Goal: Find contact information: Find contact information

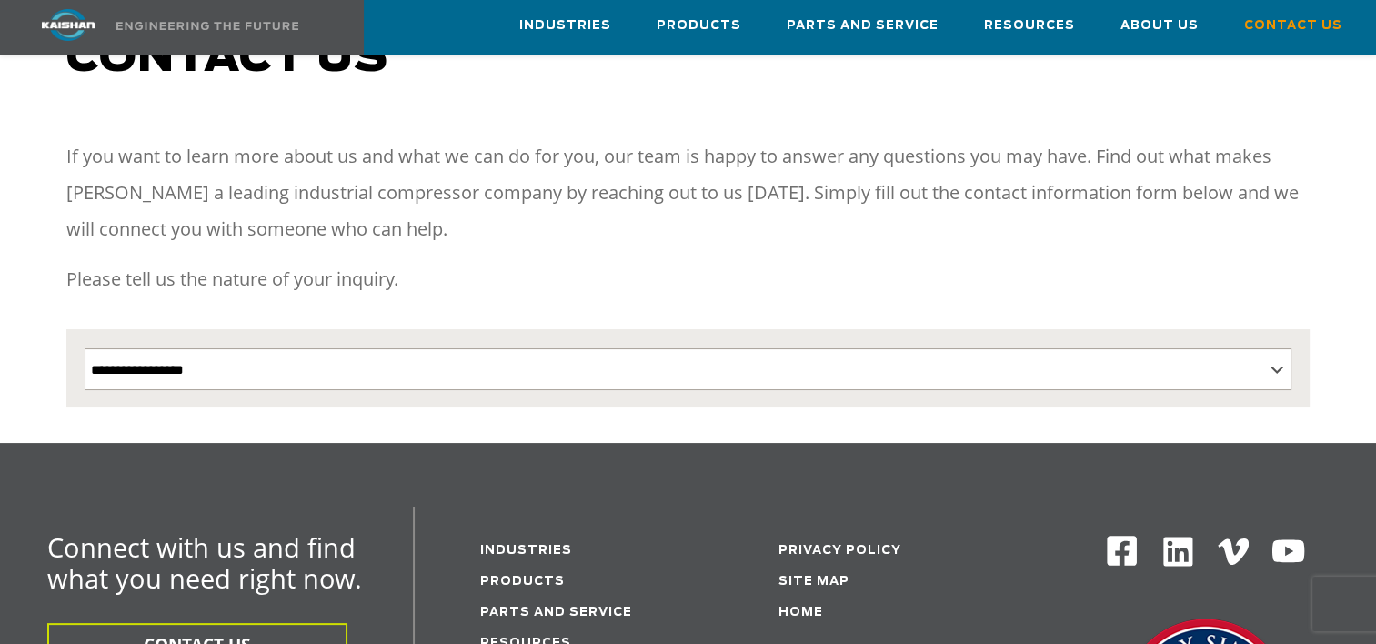
scroll to position [351, 0]
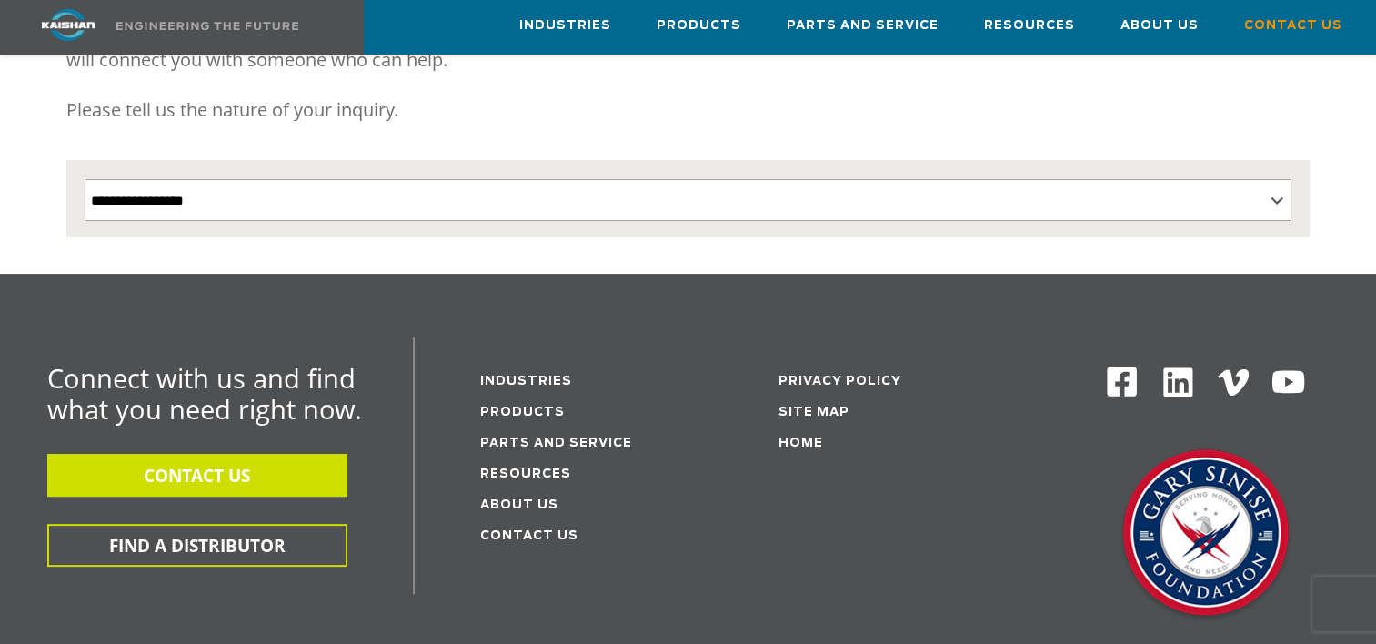
click at [260, 454] on button "CONTACT US" at bounding box center [197, 475] width 300 height 43
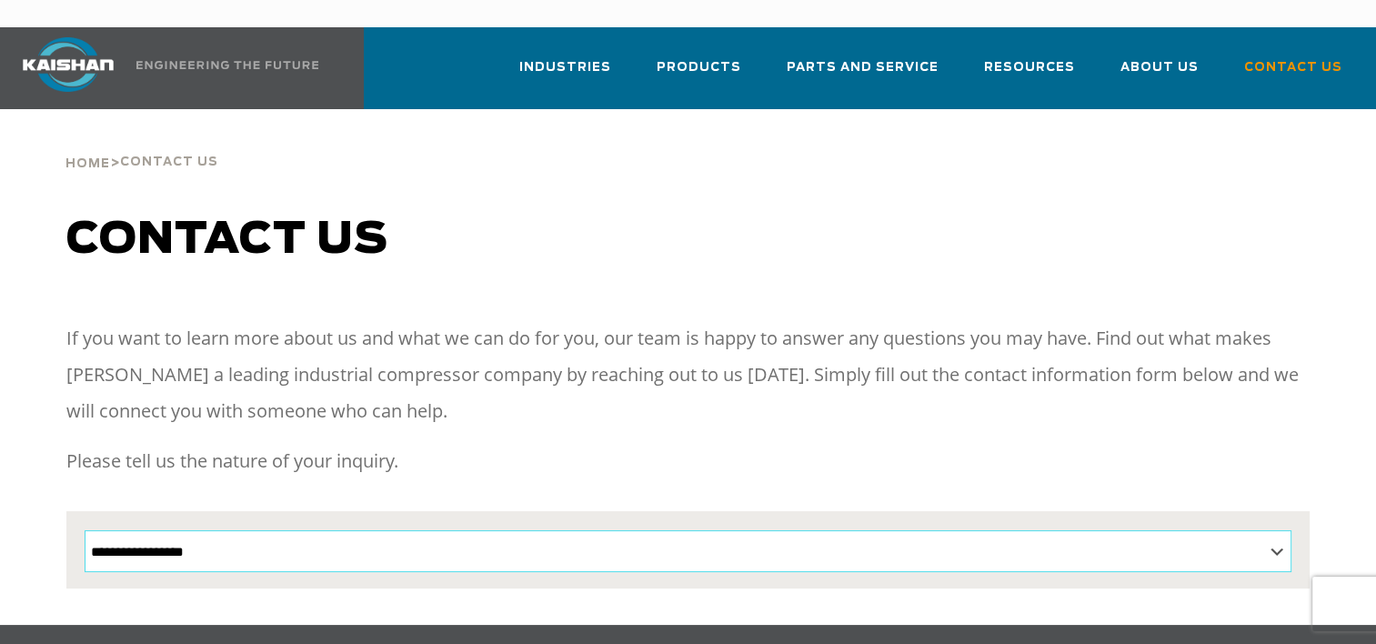
click at [1273, 530] on select "**********" at bounding box center [689, 551] width 1208 height 42
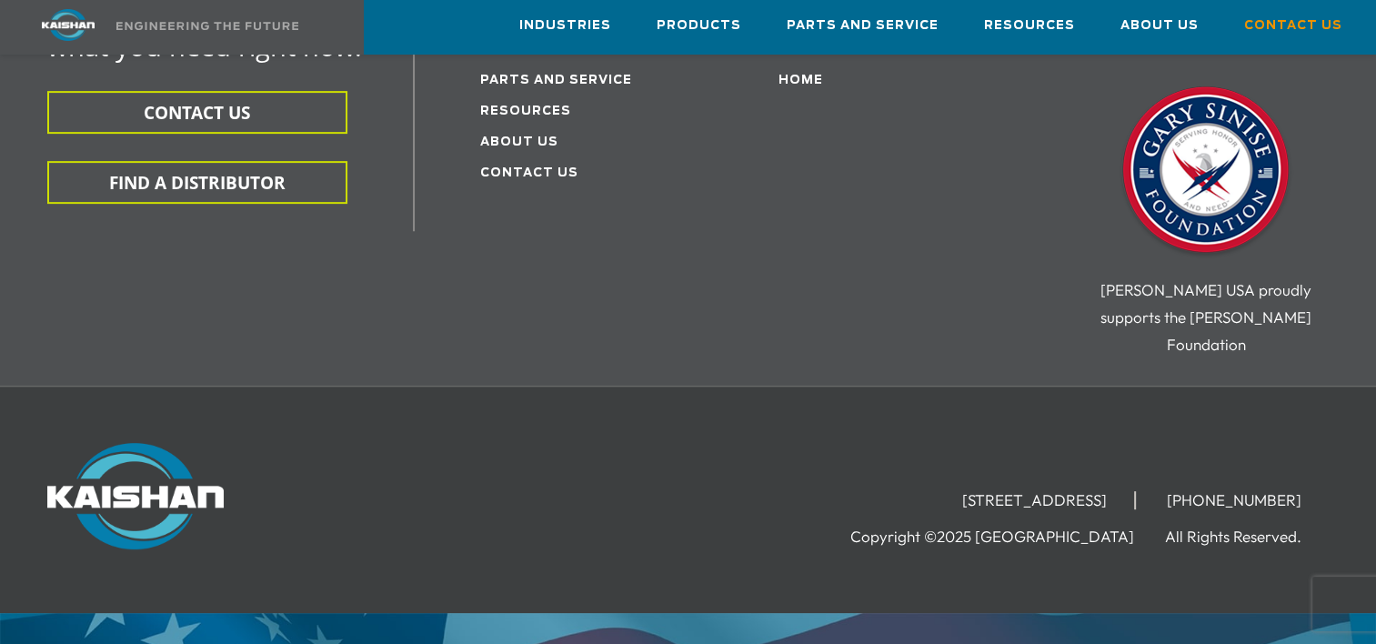
scroll to position [722, 0]
